Goal: Task Accomplishment & Management: Complete application form

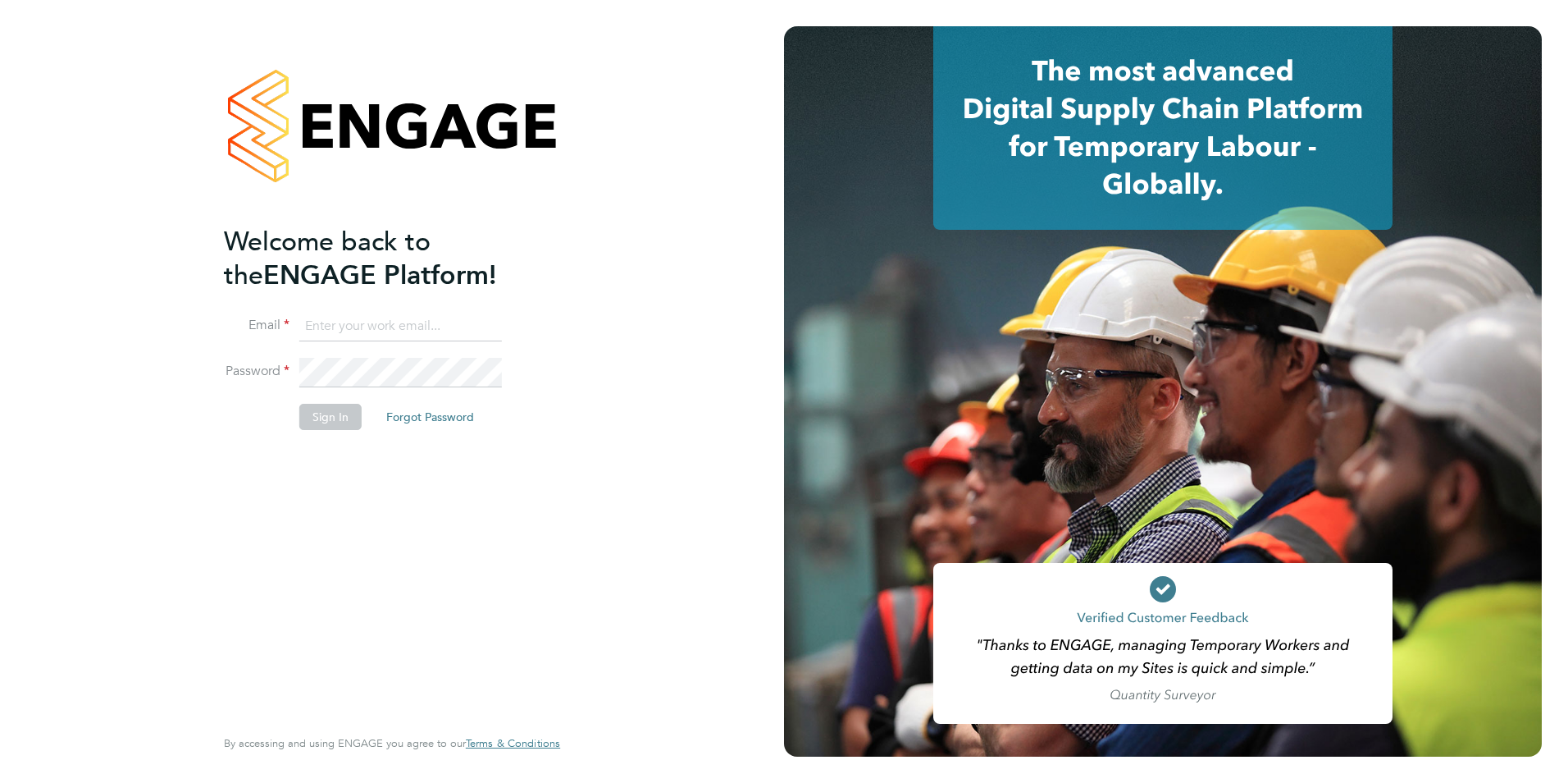
type input "iblackhall@skilledcareers.co.uk"
click at [306, 421] on button "Sign In" at bounding box center [330, 417] width 62 height 26
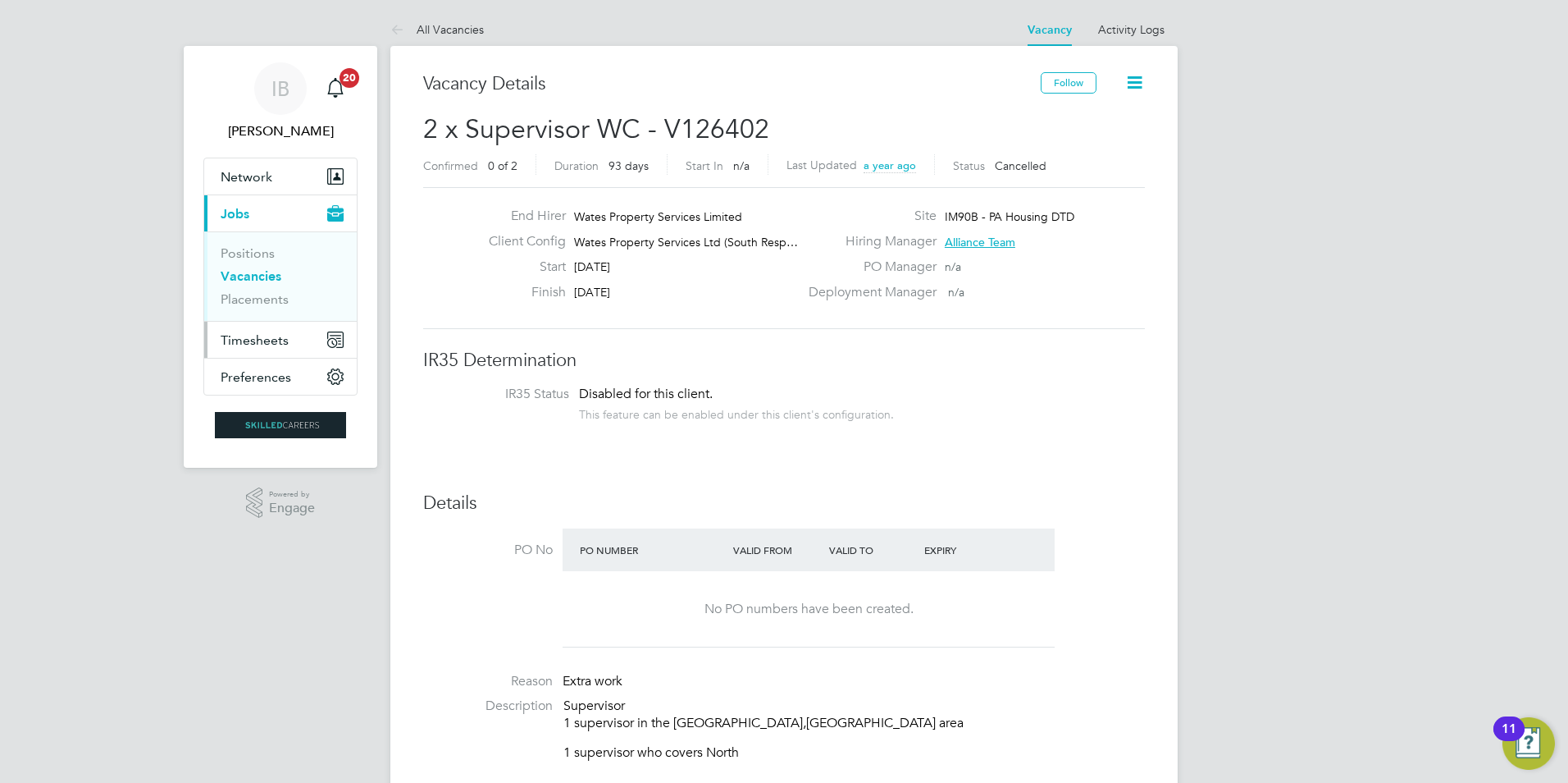
click at [272, 340] on span "Timesheets" at bounding box center [254, 340] width 68 height 15
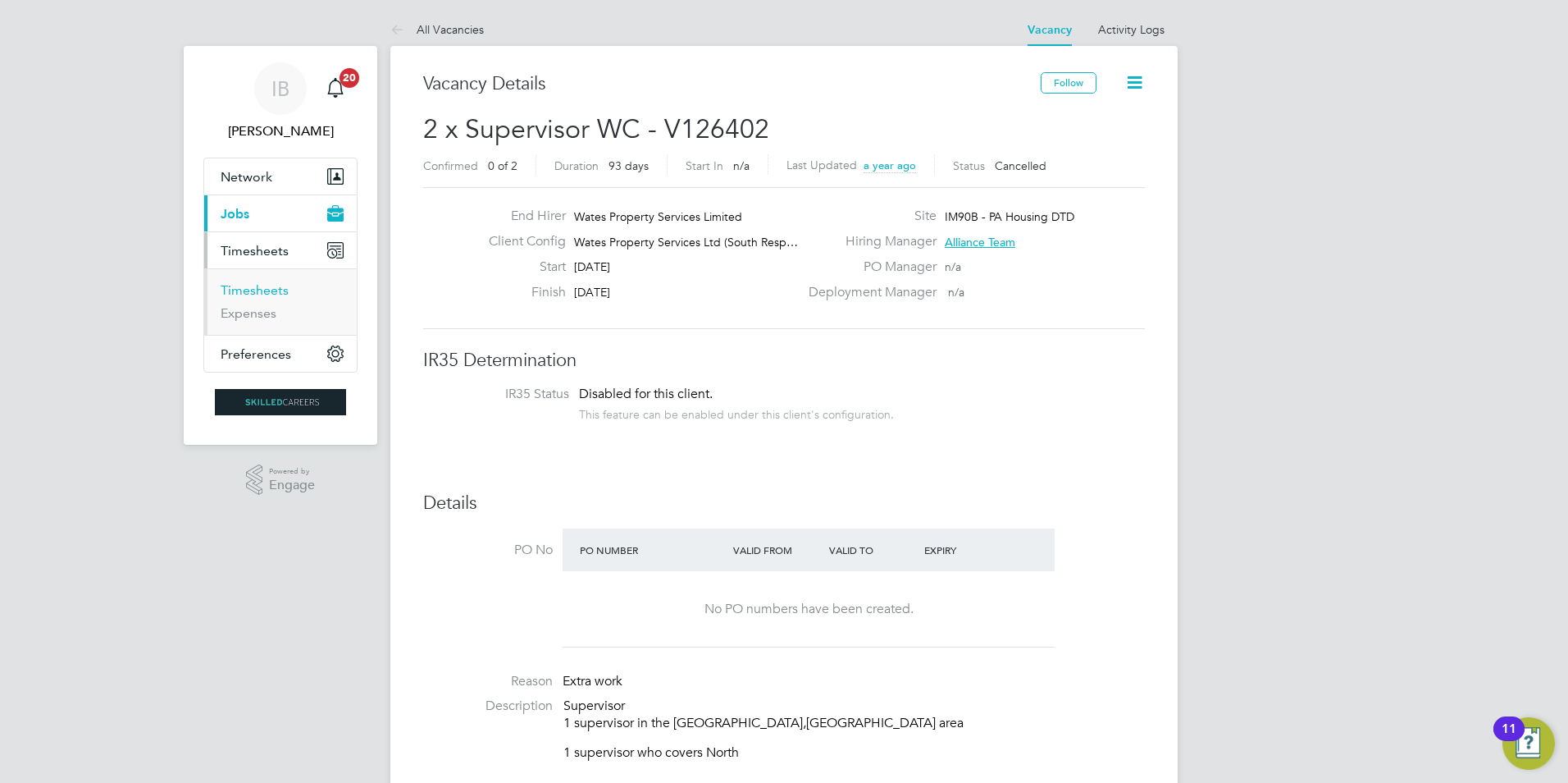
click at [273, 291] on link "Timesheets" at bounding box center [254, 290] width 68 height 15
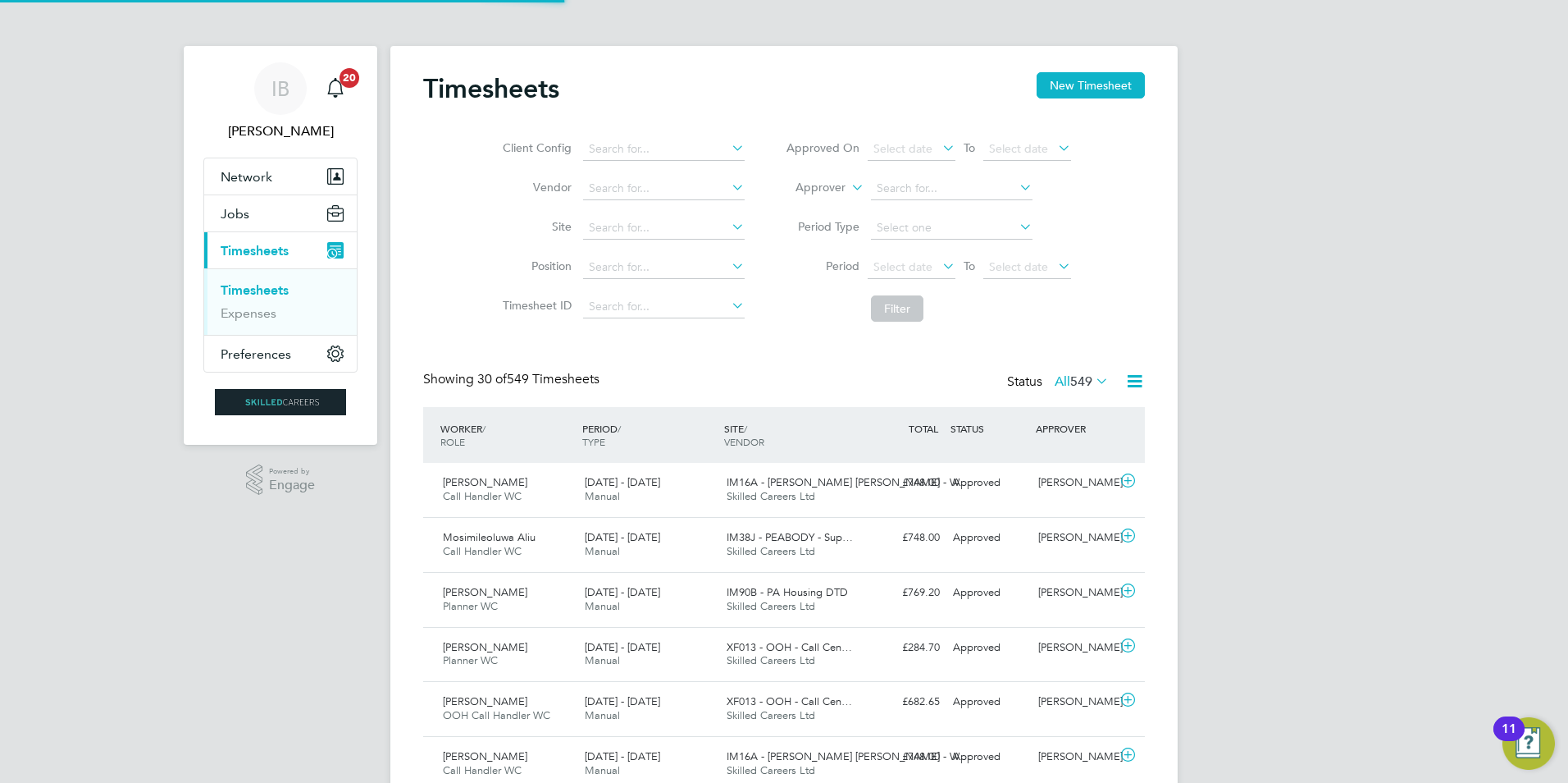
scroll to position [9, 9]
click at [1090, 84] on button "New Timesheet" at bounding box center [1090, 85] width 109 height 26
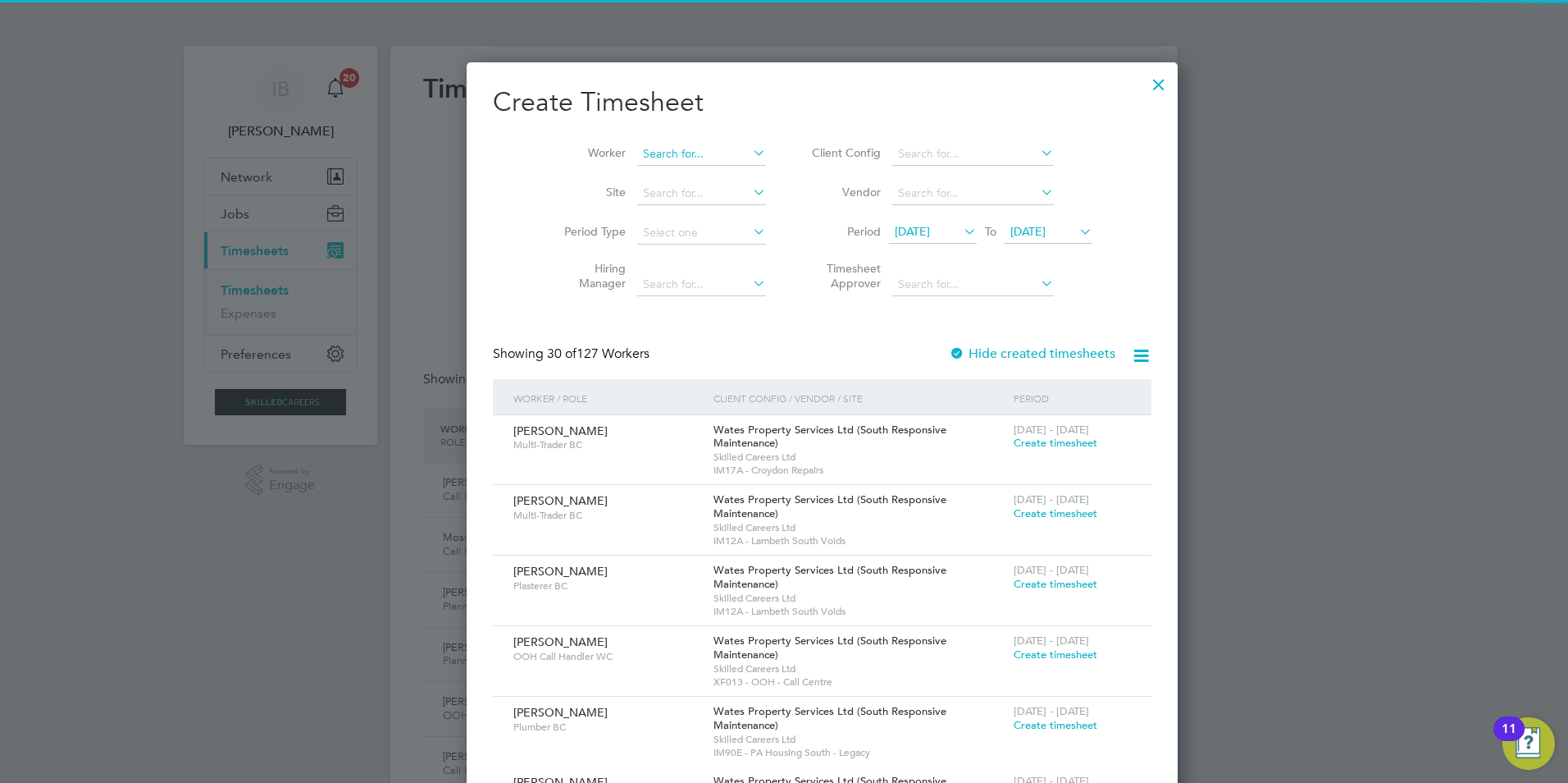
click at [640, 156] on input at bounding box center [702, 154] width 129 height 23
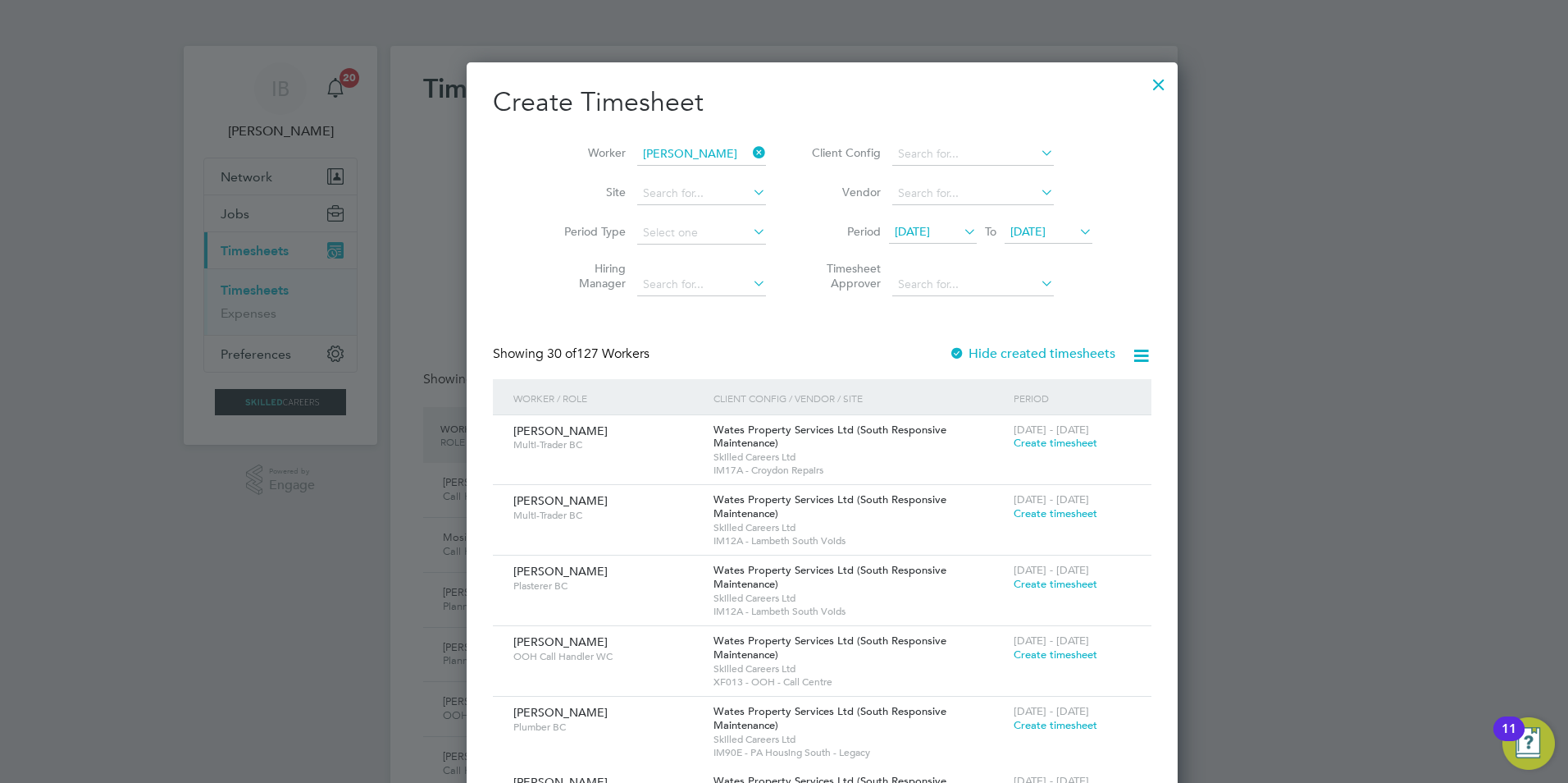
click at [703, 177] on b "[PERSON_NAME]" at bounding box center [750, 176] width 95 height 14
type input "[PERSON_NAME]"
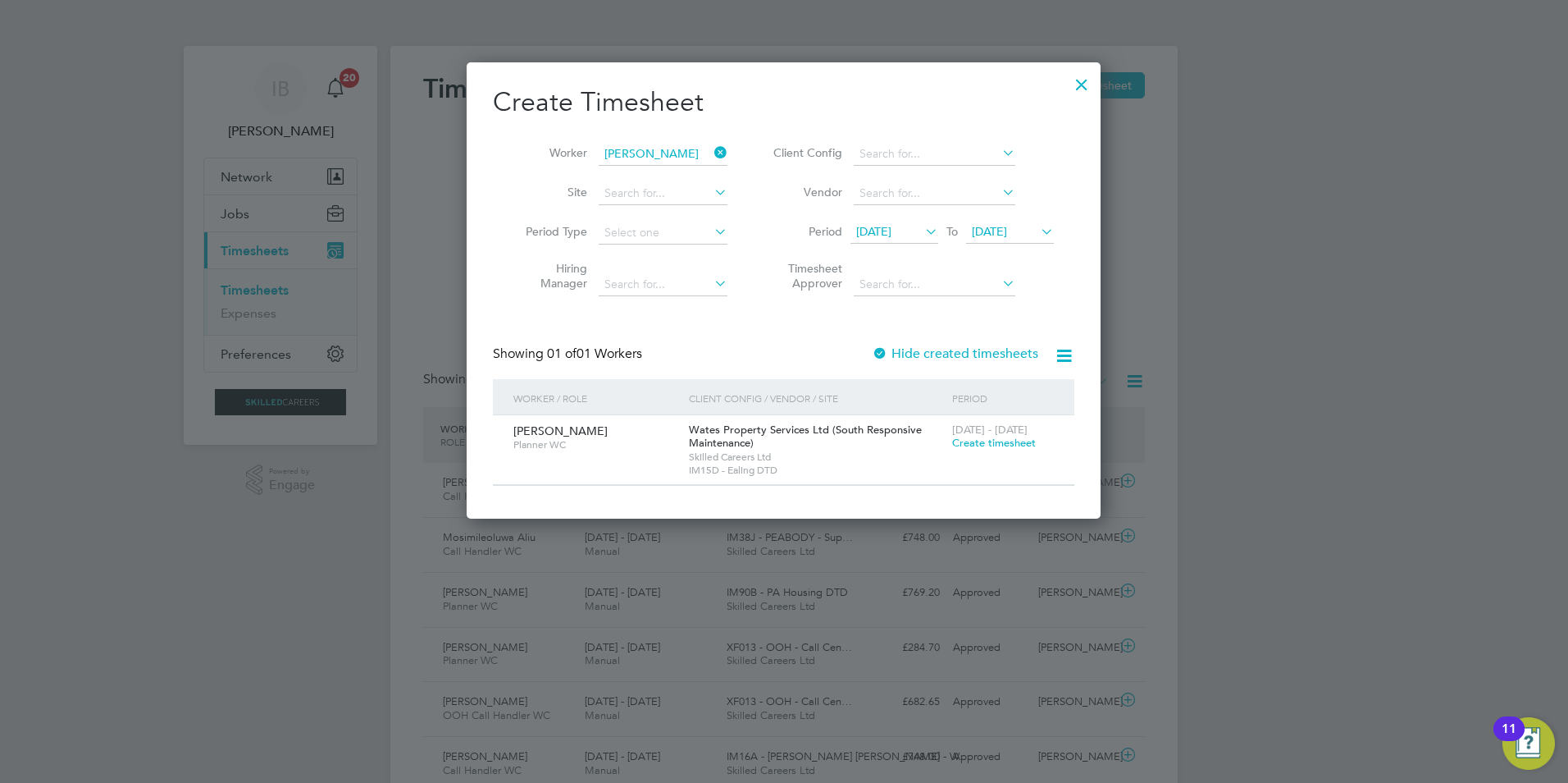
click at [979, 445] on span "Create timesheet" at bounding box center [993, 442] width 84 height 14
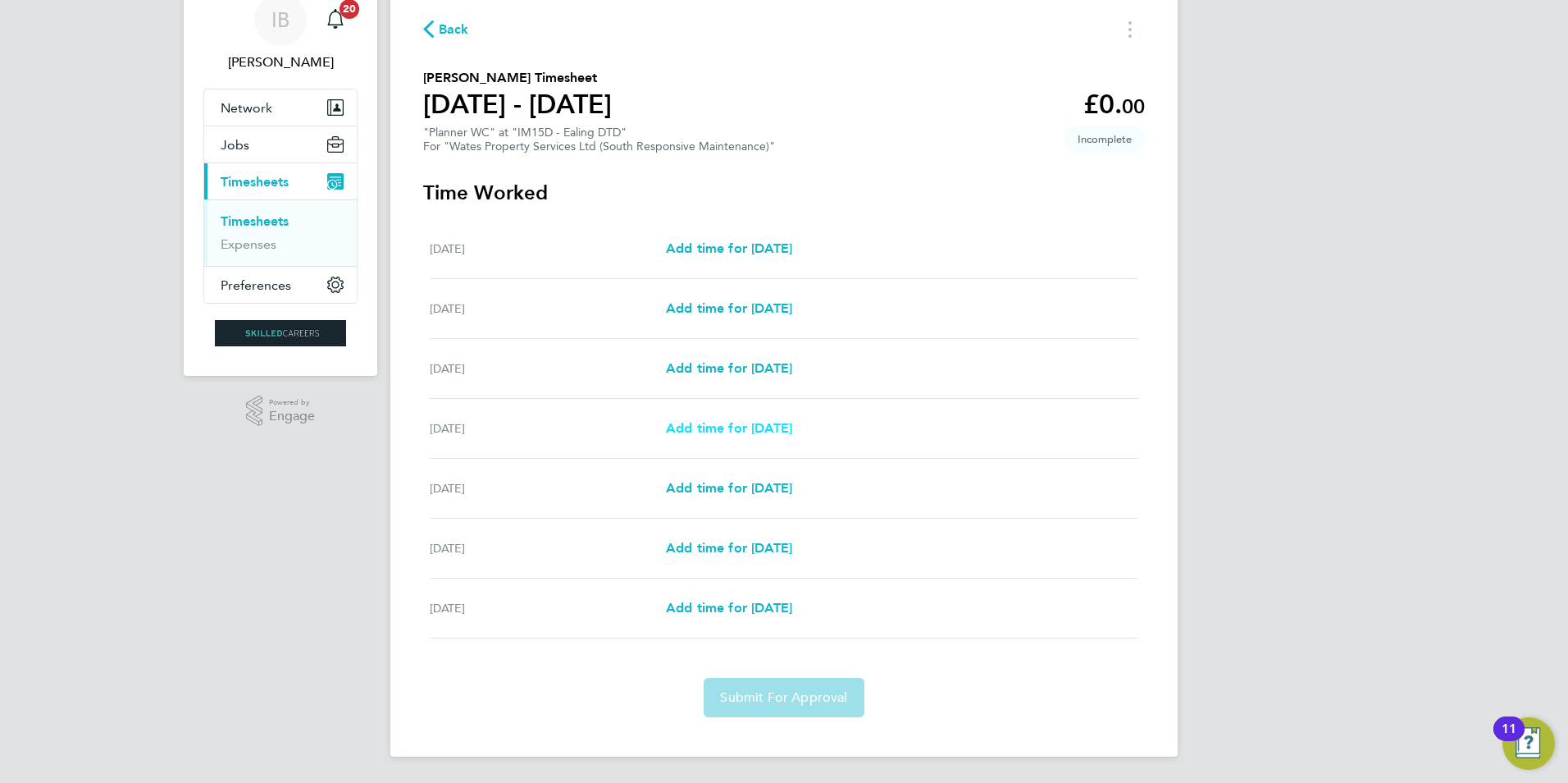
click at [719, 421] on span "Add time for [DATE]" at bounding box center [729, 428] width 126 height 15
select select "30"
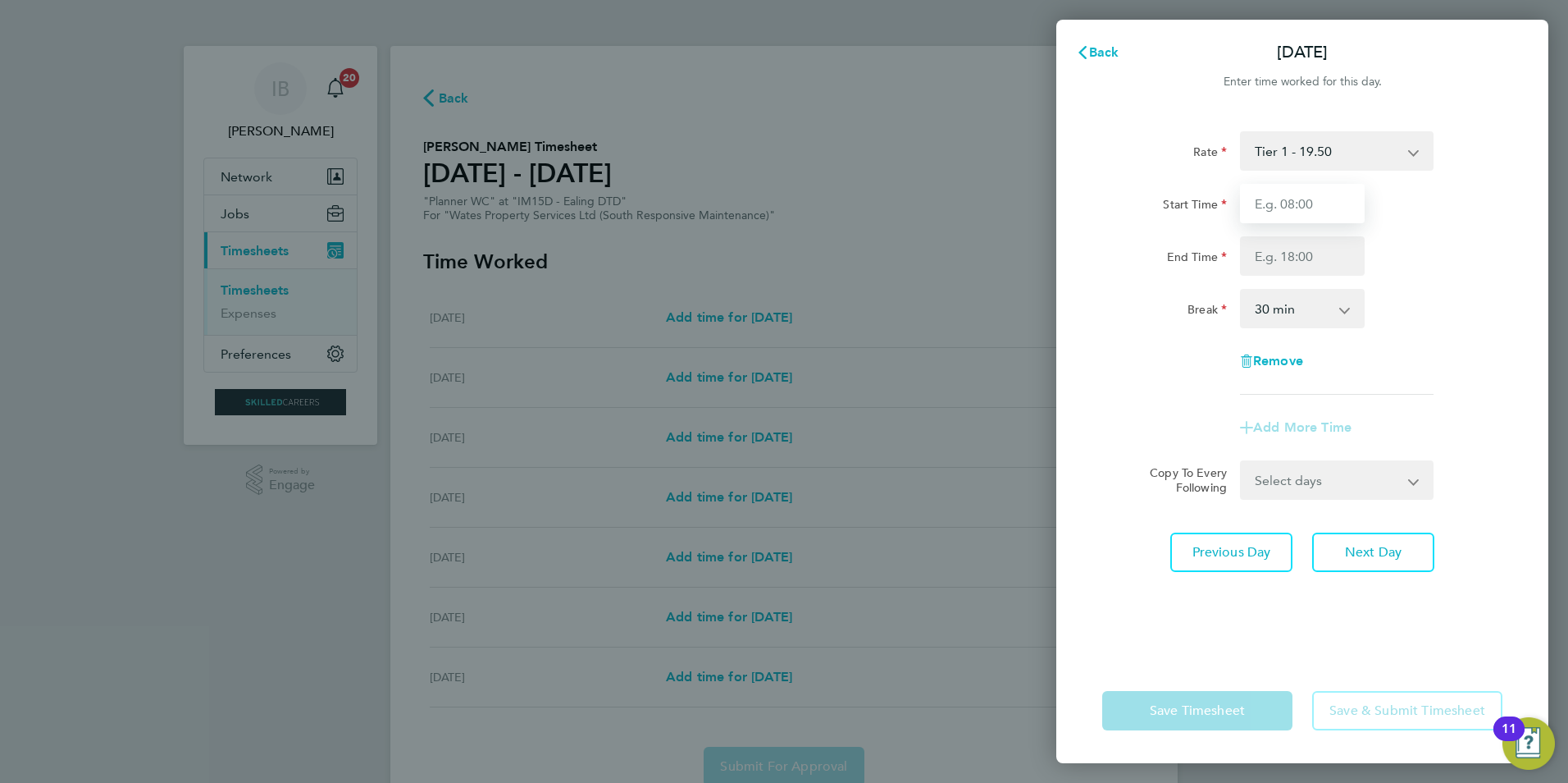
click at [1286, 204] on input "Start Time" at bounding box center [1303, 203] width 125 height 39
type input "08:00"
type input "17:00"
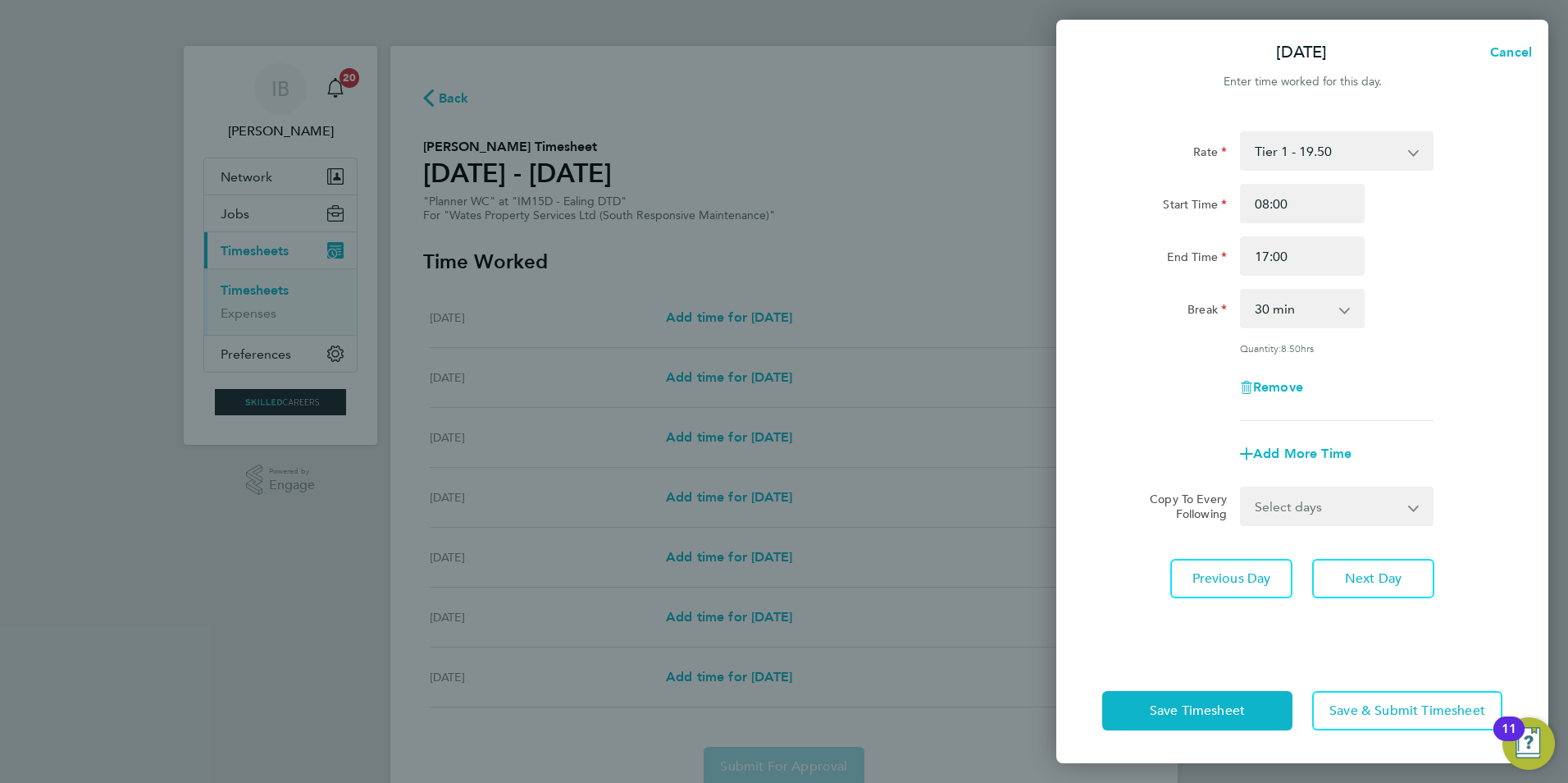
drag, startPoint x: 1306, startPoint y: 315, endPoint x: 1306, endPoint y: 326, distance: 11.0
click at [1306, 315] on select "0 min 15 min 30 min 45 min 60 min 75 min 90 min" at bounding box center [1292, 309] width 102 height 37
select select "60"
click at [1241, 290] on select "0 min 15 min 30 min 45 min 60 min 75 min 90 min" at bounding box center [1292, 309] width 102 height 37
click at [1302, 511] on select "Select days Day [DATE] [DATE] [DATE]" at bounding box center [1327, 507] width 172 height 37
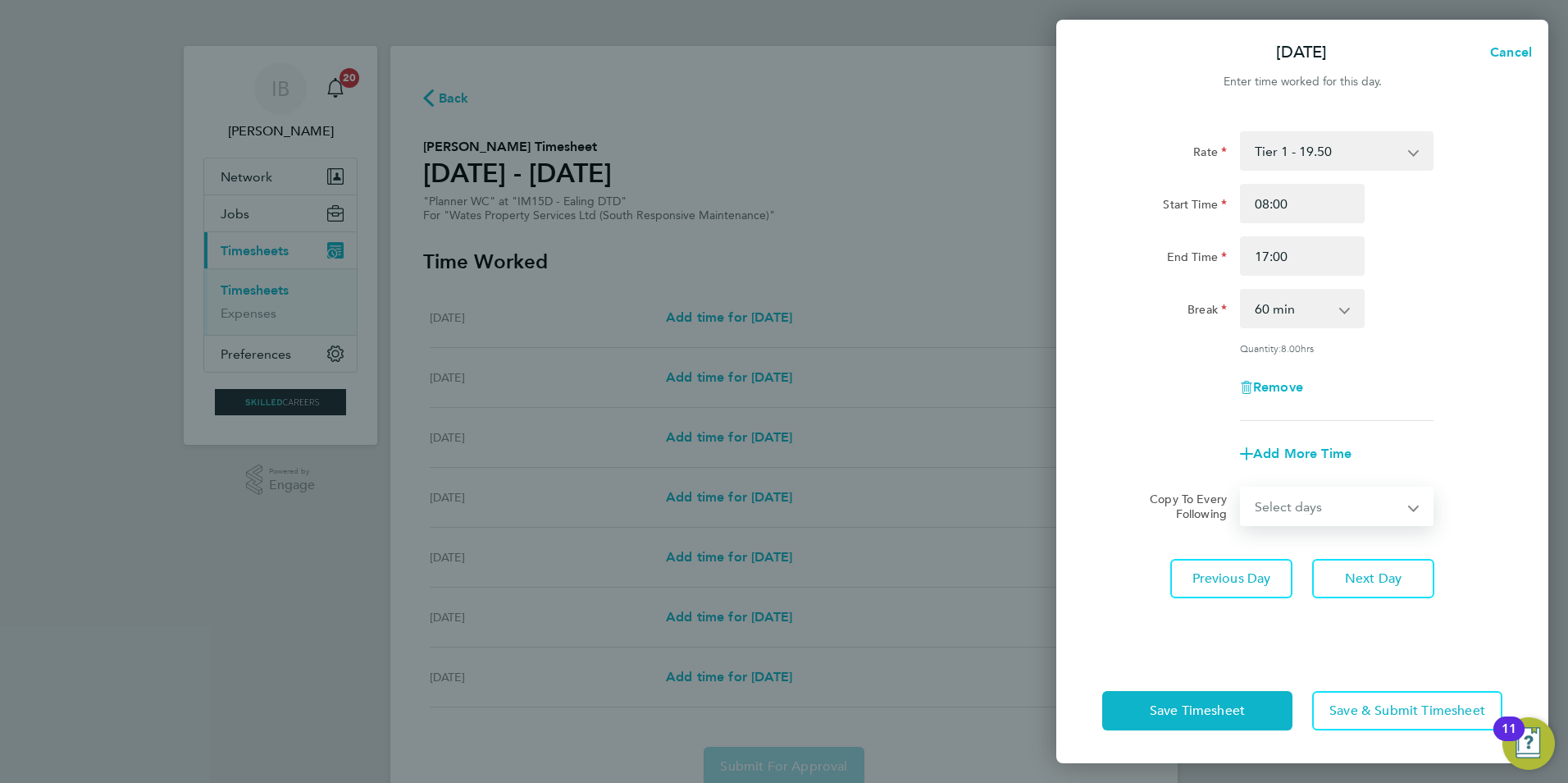
select select "DAY"
click at [1241, 489] on select "Select days Day [DATE] [DATE] [DATE]" at bounding box center [1327, 507] width 172 height 37
select select "[DATE]"
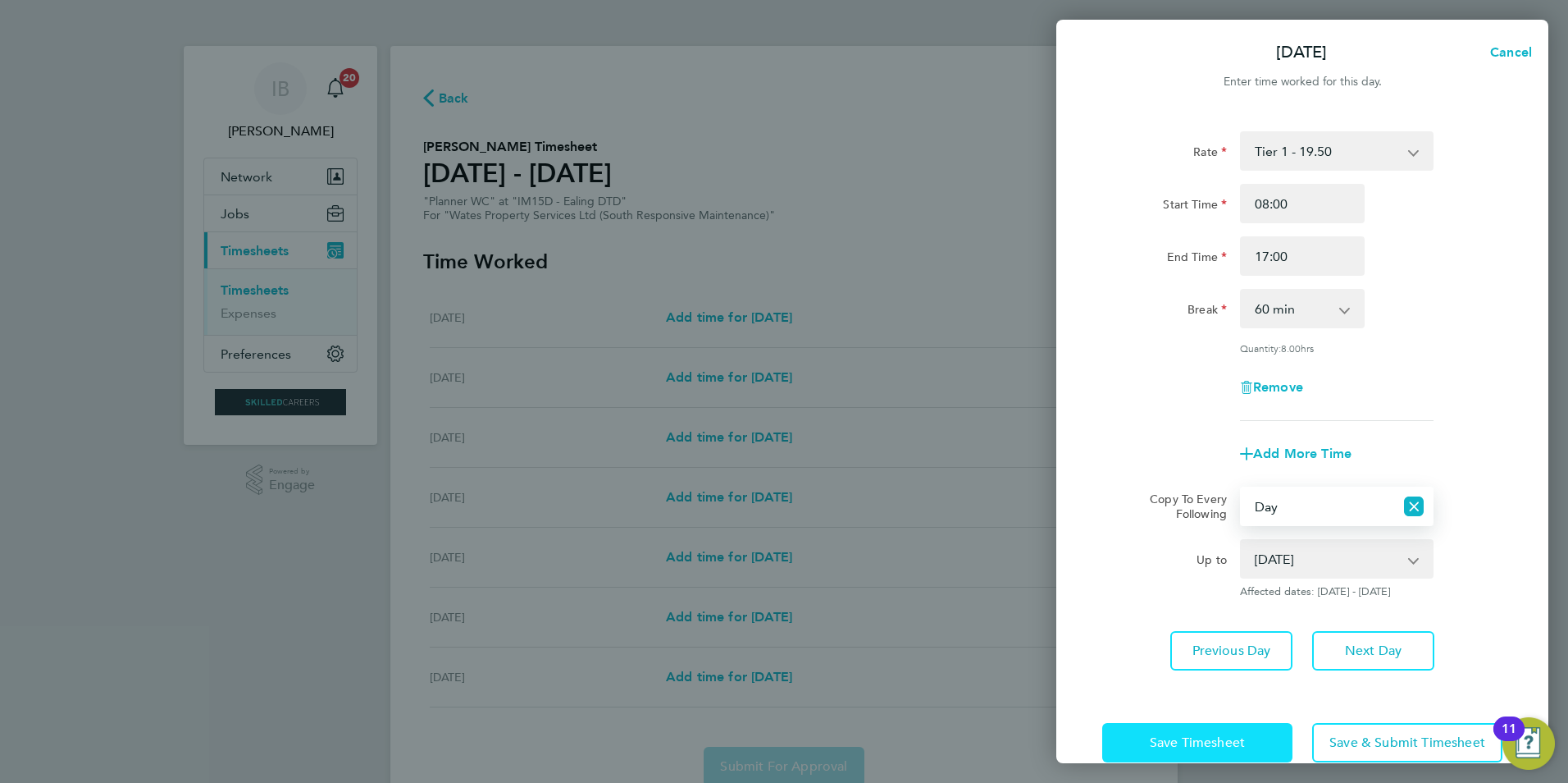
click at [1205, 748] on span "Save Timesheet" at bounding box center [1197, 742] width 95 height 16
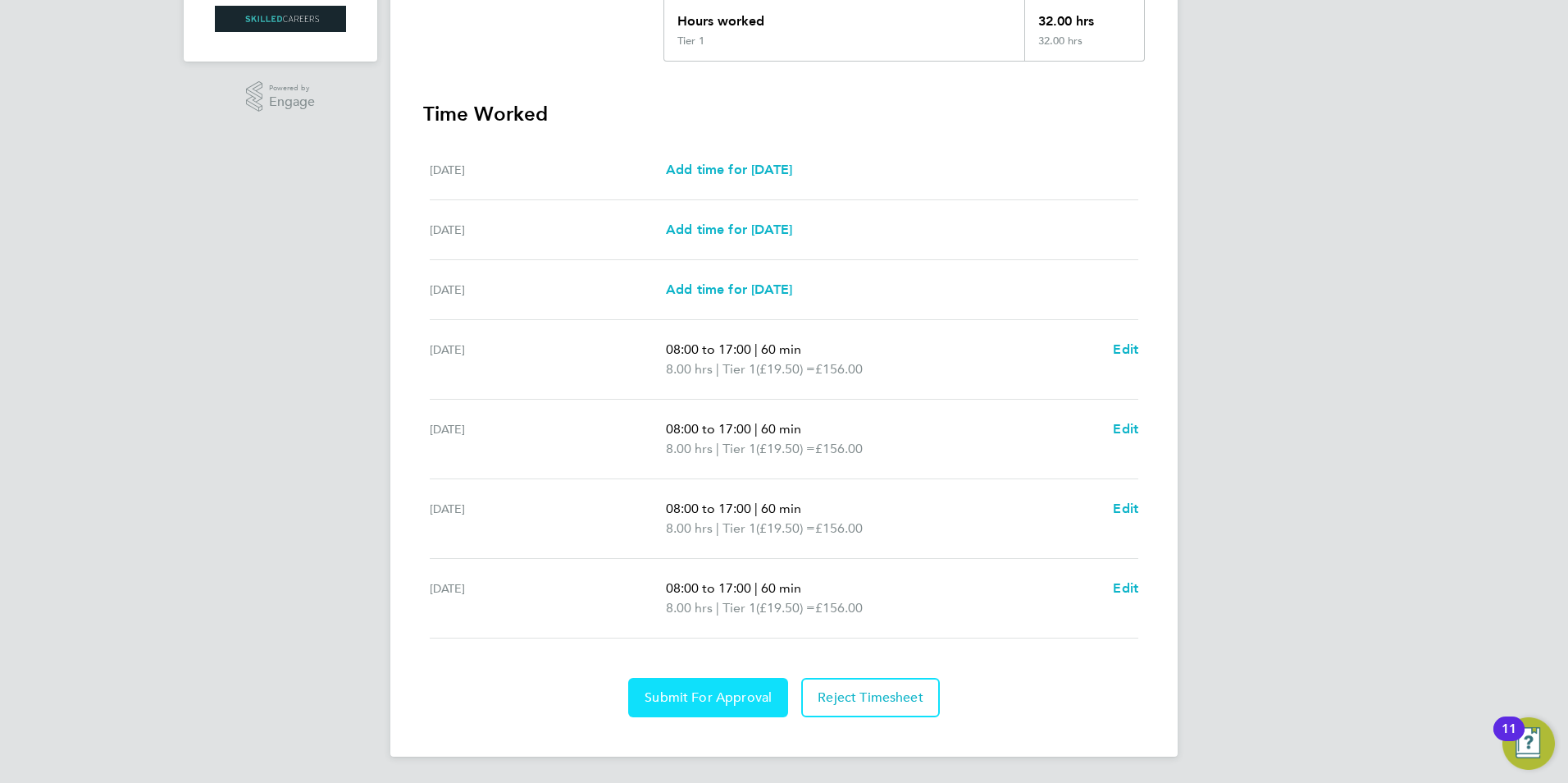
click at [689, 709] on button "Submit For Approval" at bounding box center [708, 697] width 160 height 39
